Goal: Task Accomplishment & Management: Use online tool/utility

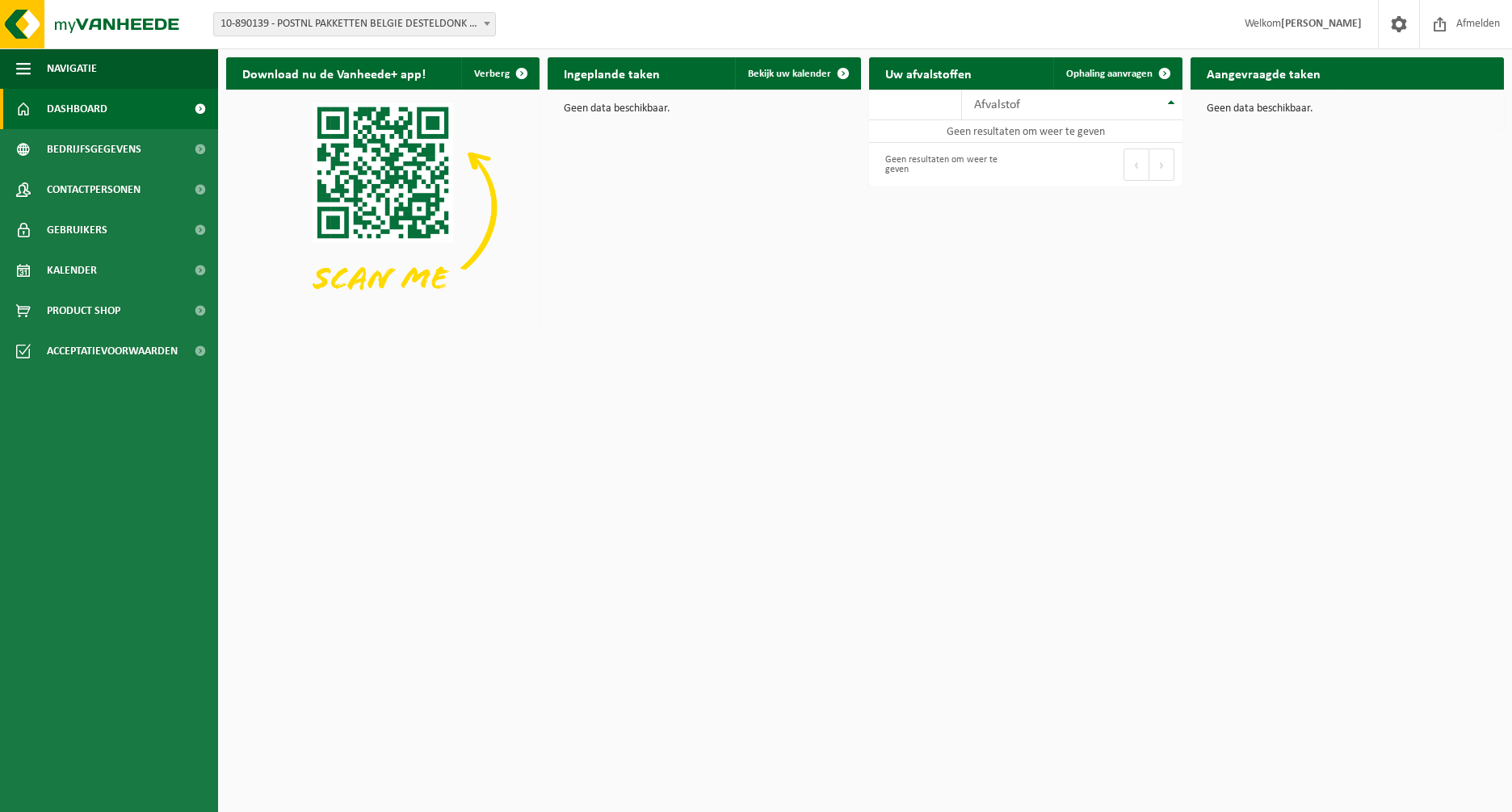
click at [381, 27] on span "10-890139 - POSTNL PAKKETTEN BELGIE DESTELDONK - DESTELDONK" at bounding box center [354, 24] width 281 height 22
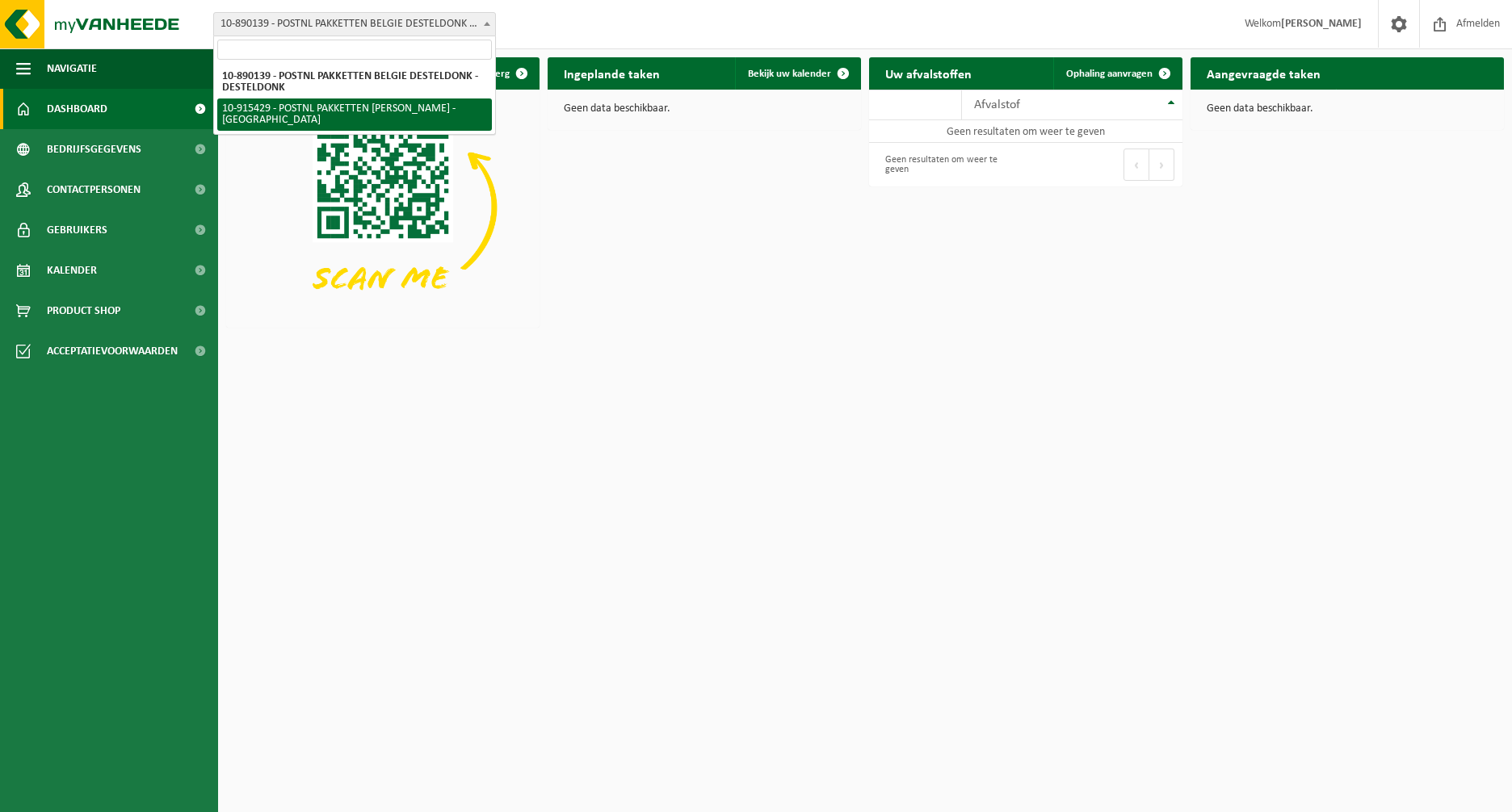
select select "127004"
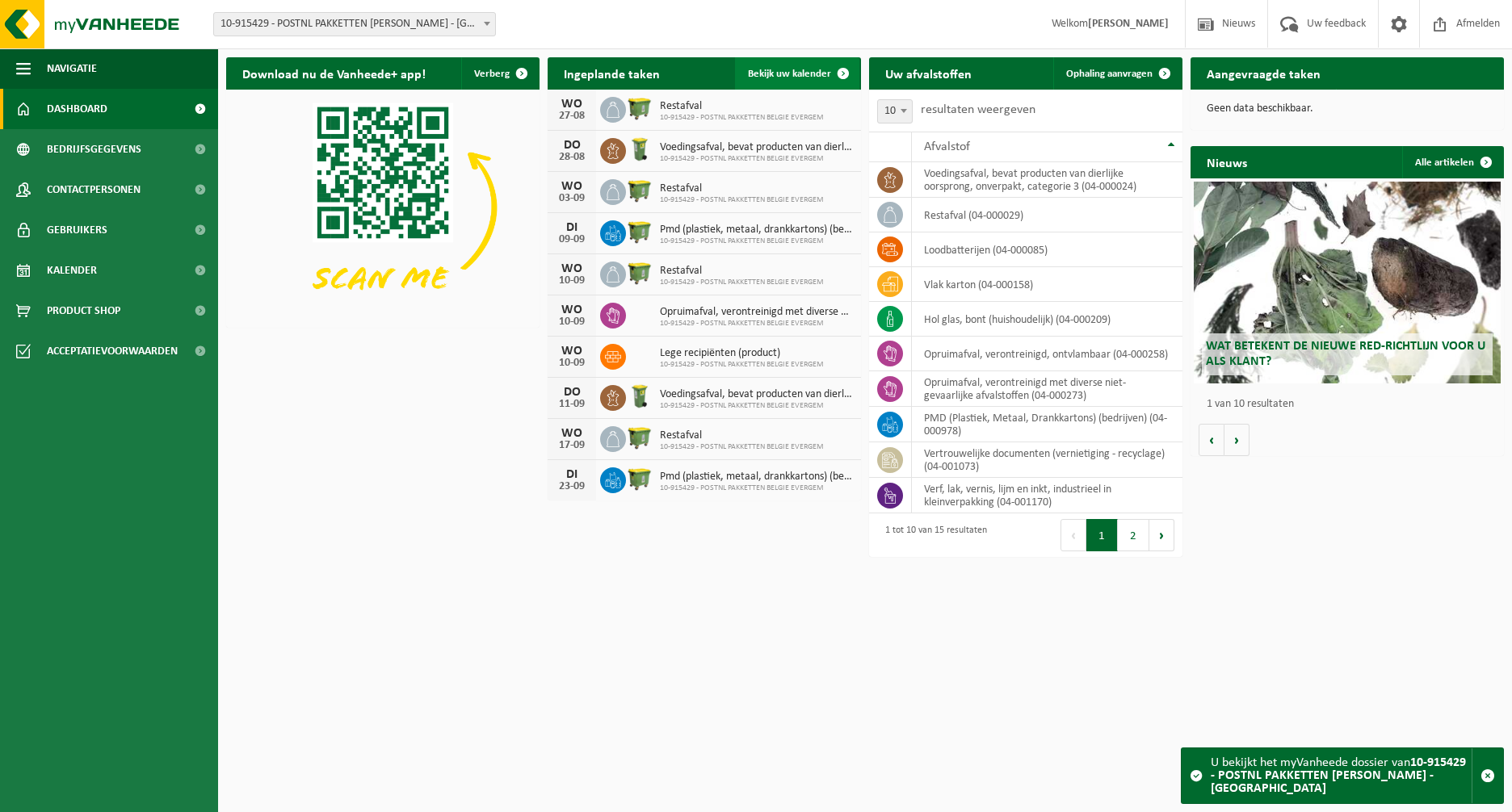
click at [806, 74] on span "Bekijk uw kalender" at bounding box center [789, 74] width 84 height 10
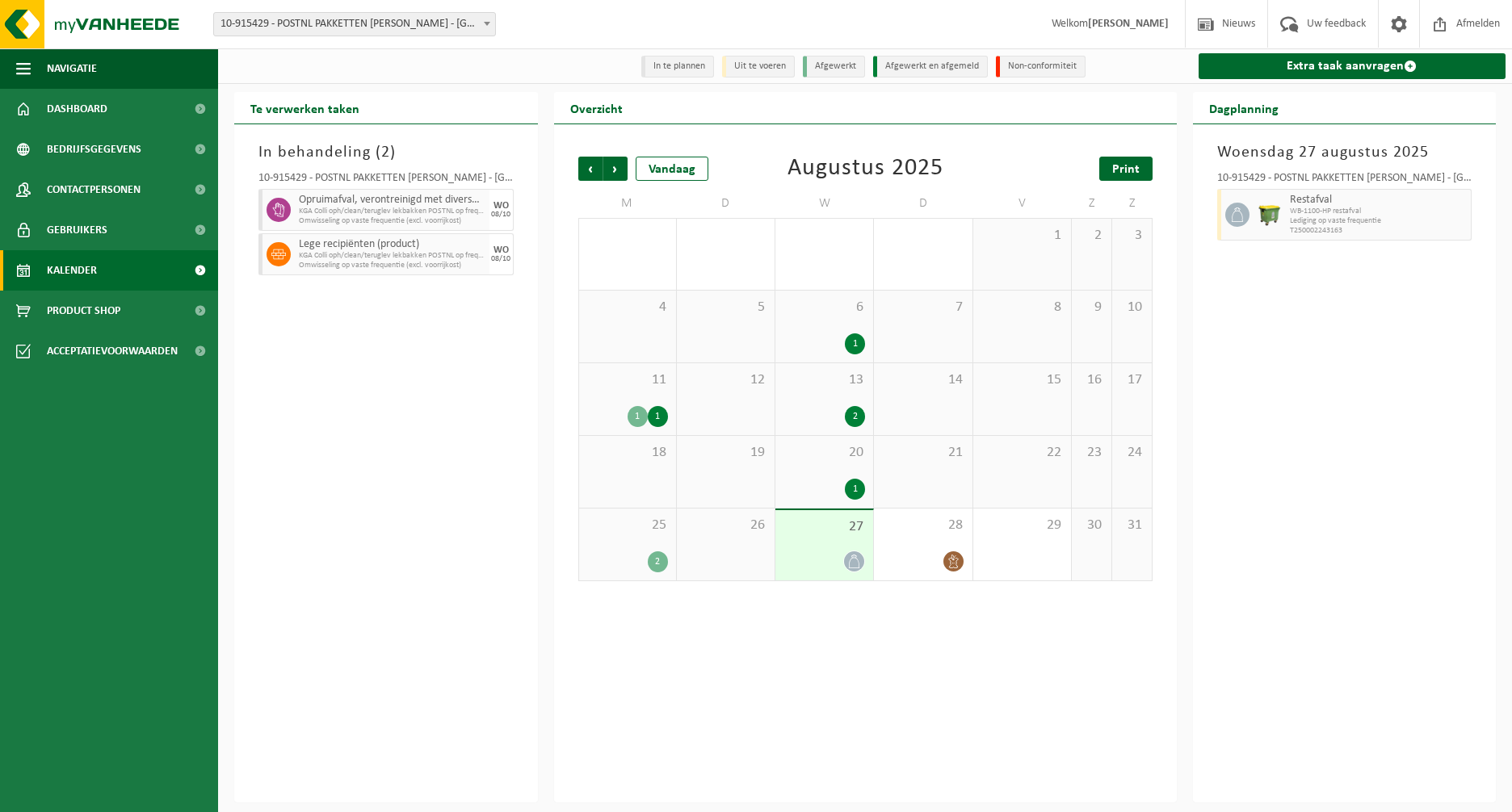
click at [1130, 176] on span "Print" at bounding box center [1126, 169] width 28 height 13
